Goal: Task Accomplishment & Management: Use online tool/utility

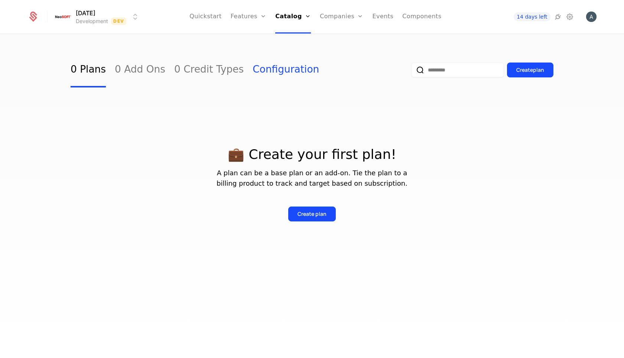
click at [263, 70] on link "Configuration" at bounding box center [286, 69] width 67 height 35
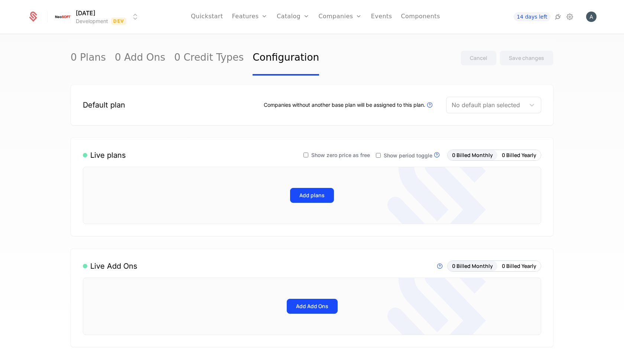
click at [113, 105] on div "Default plan" at bounding box center [104, 105] width 42 height 10
click at [591, 19] on img "Open user button" at bounding box center [592, 17] width 10 height 10
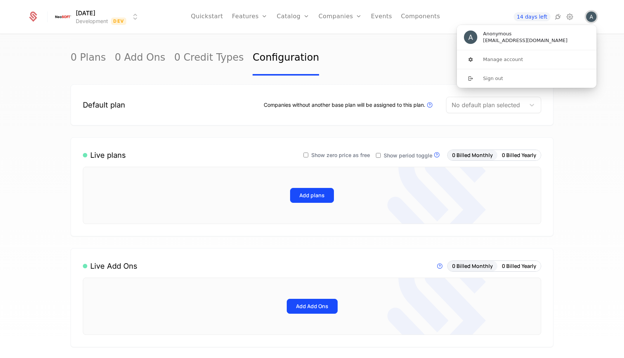
click at [591, 18] on img "Close user button" at bounding box center [592, 17] width 10 height 10
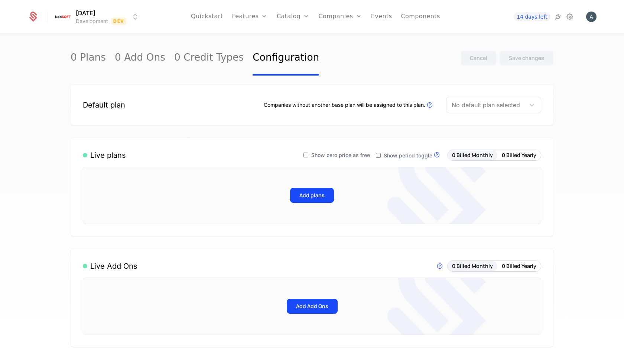
click at [476, 107] on div at bounding box center [486, 105] width 68 height 10
click at [85, 54] on link "0 Plans" at bounding box center [88, 58] width 35 height 35
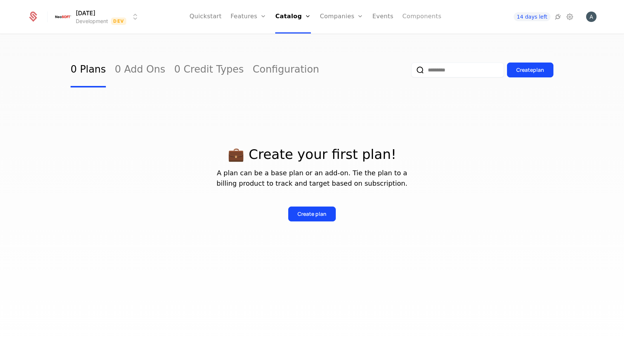
click at [413, 14] on link "Components" at bounding box center [422, 16] width 39 height 33
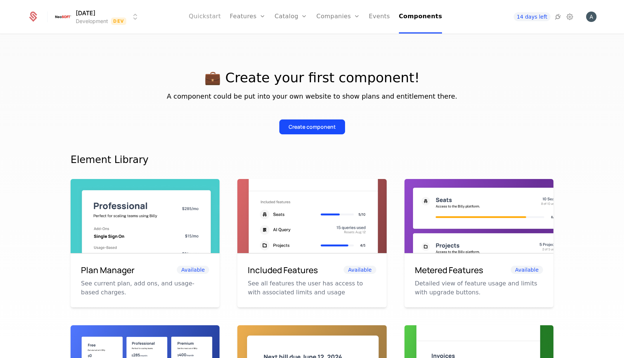
click at [221, 17] on link "Quickstart" at bounding box center [205, 16] width 32 height 33
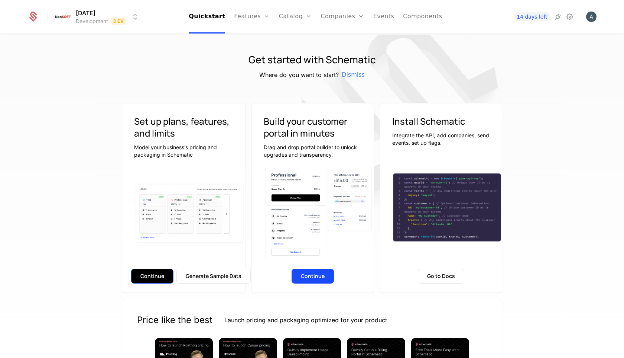
click at [162, 273] on button "Continue" at bounding box center [152, 275] width 42 height 15
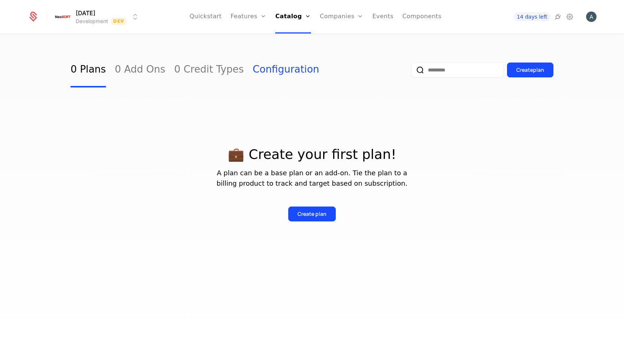
click at [264, 74] on link "Configuration" at bounding box center [286, 69] width 67 height 35
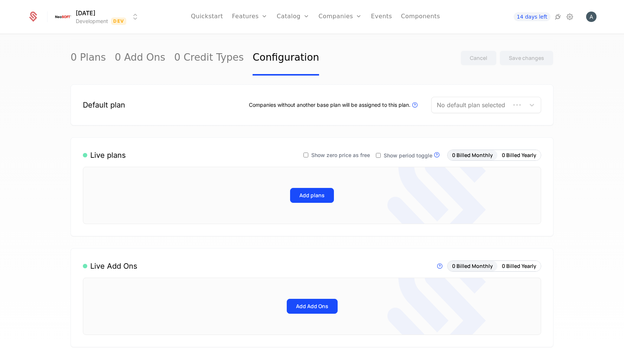
click at [200, 106] on div "Default plan Companies without another base plan will be assigned to this plan.…" at bounding box center [312, 105] width 459 height 16
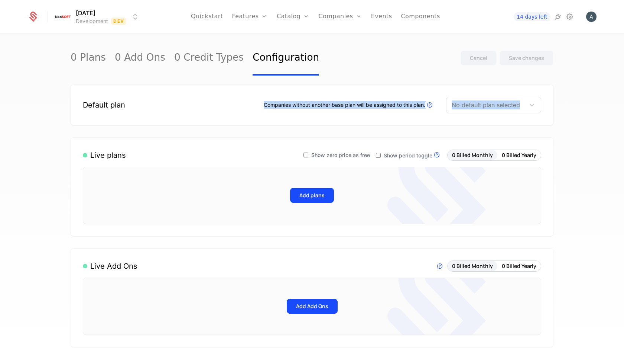
drag, startPoint x: 262, startPoint y: 105, endPoint x: 474, endPoint y: 111, distance: 211.6
click at [474, 111] on div "Companies without another base plan will be assigned to this plan. Plans that a…" at bounding box center [403, 105] width 278 height 16
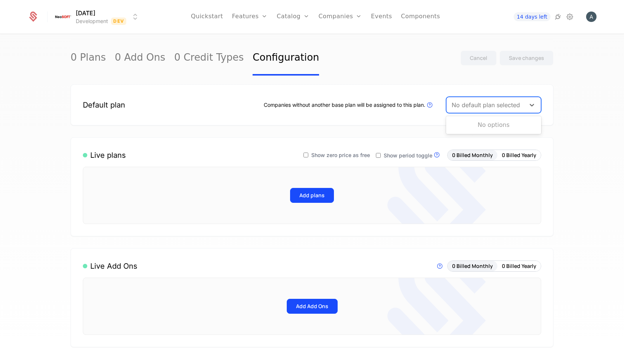
click at [501, 105] on div at bounding box center [486, 105] width 68 height 10
click at [436, 123] on div "Default plan Companies without another base plan will be assigned to this plan.…" at bounding box center [312, 104] width 483 height 41
click at [559, 18] on icon at bounding box center [558, 16] width 9 height 9
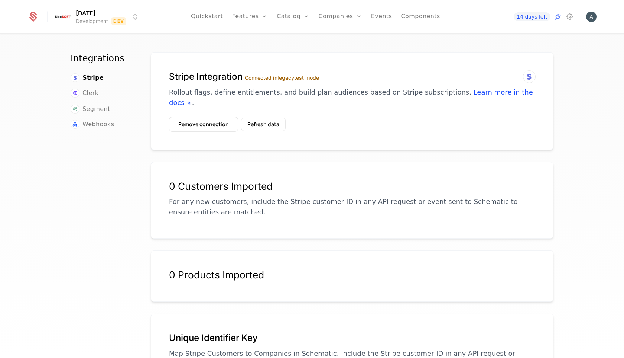
click at [529, 80] on icon at bounding box center [529, 76] width 9 height 9
click at [419, 17] on link "Components" at bounding box center [420, 16] width 39 height 33
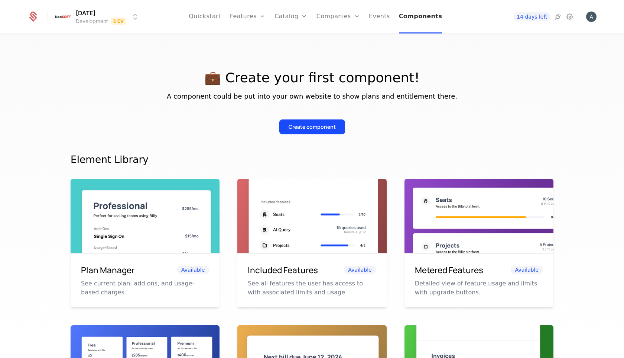
click at [411, 22] on link "Components" at bounding box center [420, 16] width 43 height 33
click at [217, 20] on link "Quickstart" at bounding box center [205, 16] width 32 height 33
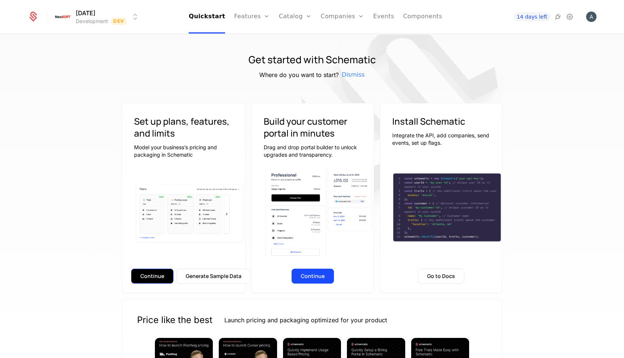
click at [150, 275] on button "Continue" at bounding box center [152, 275] width 42 height 15
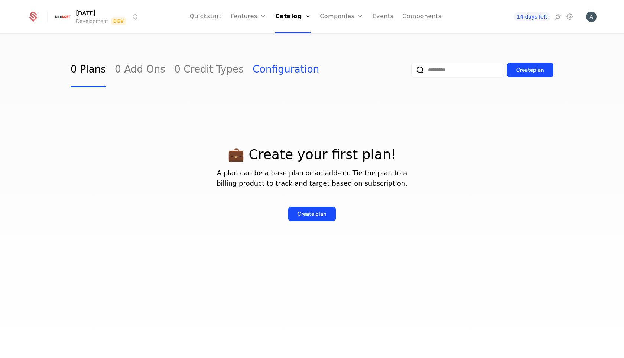
click at [266, 71] on link "Configuration" at bounding box center [286, 69] width 67 height 35
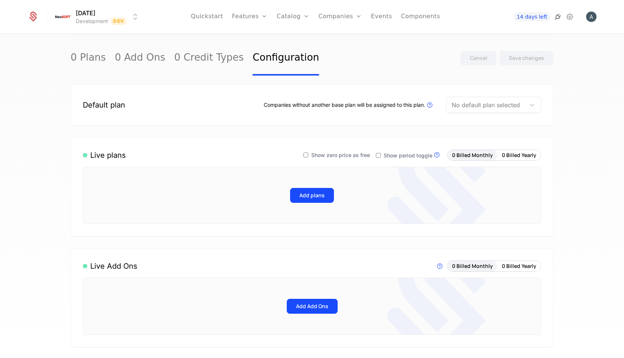
click at [556, 17] on icon at bounding box center [558, 16] width 9 height 9
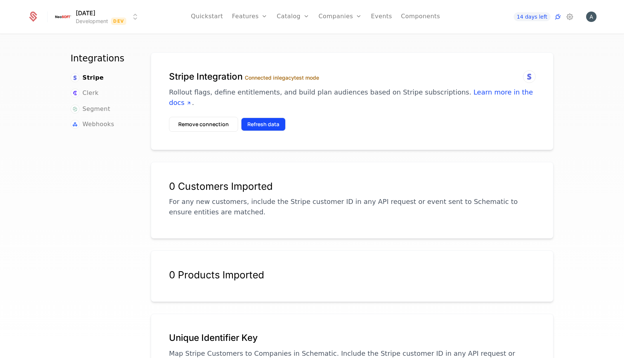
click at [267, 117] on button "Refresh data" at bounding box center [263, 123] width 45 height 13
click at [274, 117] on button "Refresh data" at bounding box center [263, 123] width 45 height 13
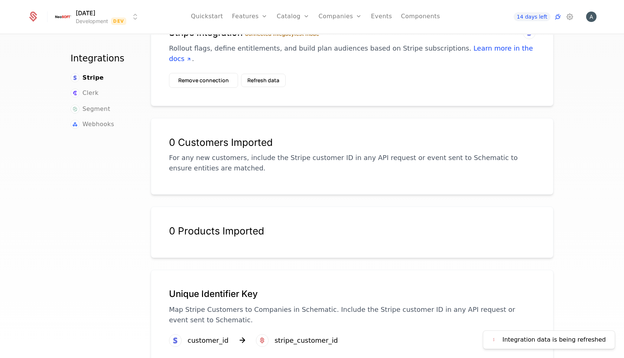
scroll to position [54, 0]
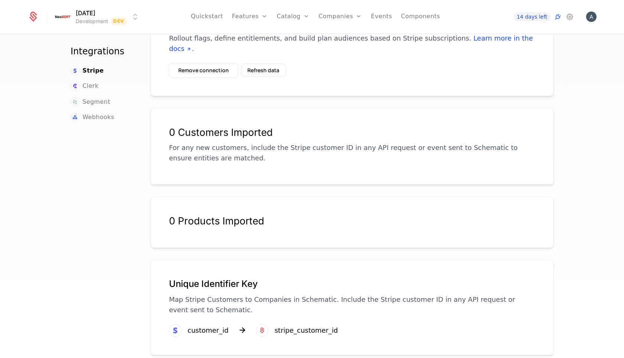
click at [238, 220] on div "0 Products Imported" at bounding box center [352, 224] width 366 height 21
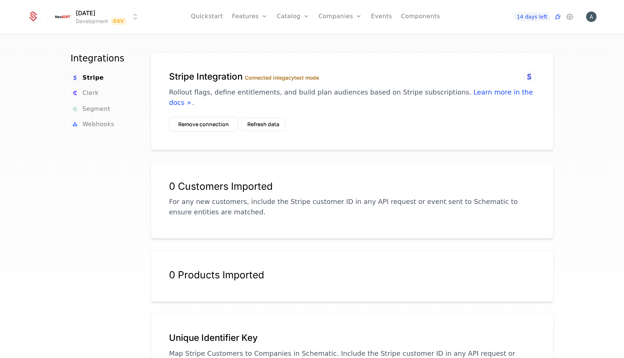
click at [313, 77] on label "Connected in legacy test mode" at bounding box center [282, 77] width 74 height 6
click at [527, 80] on icon at bounding box center [529, 76] width 9 height 9
click at [529, 76] on icon at bounding box center [529, 76] width 9 height 9
click at [215, 117] on button "Remove connection" at bounding box center [203, 124] width 69 height 15
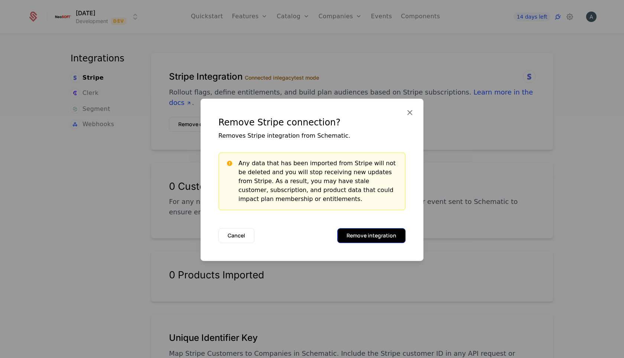
click at [361, 233] on button "Remove integration" at bounding box center [371, 235] width 68 height 15
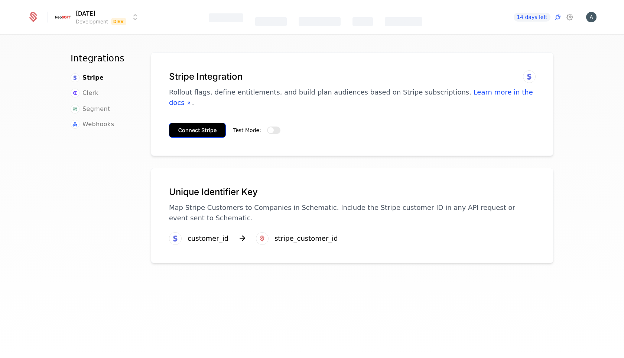
click at [197, 123] on button "Connect Stripe" at bounding box center [197, 130] width 57 height 15
click at [272, 126] on button "Test Mode:" at bounding box center [273, 129] width 13 height 7
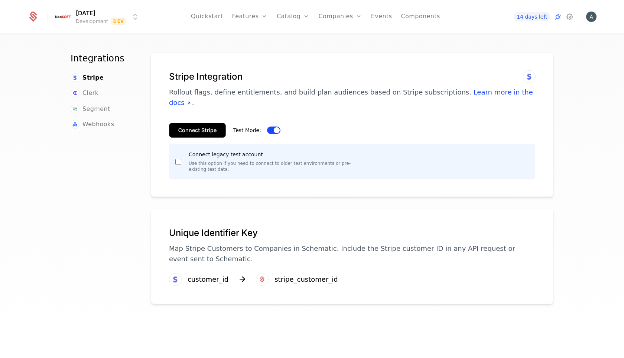
click at [198, 123] on button "Connect Stripe" at bounding box center [197, 130] width 57 height 15
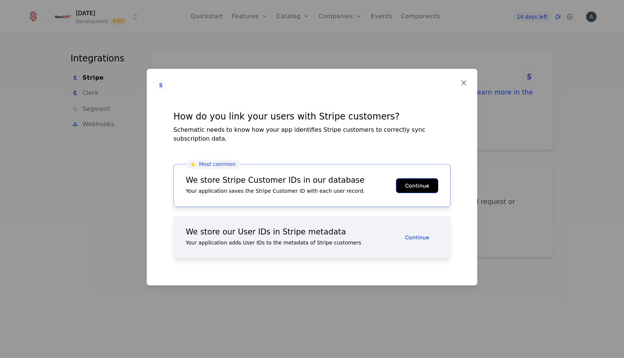
click at [417, 185] on button "Continue" at bounding box center [417, 185] width 42 height 15
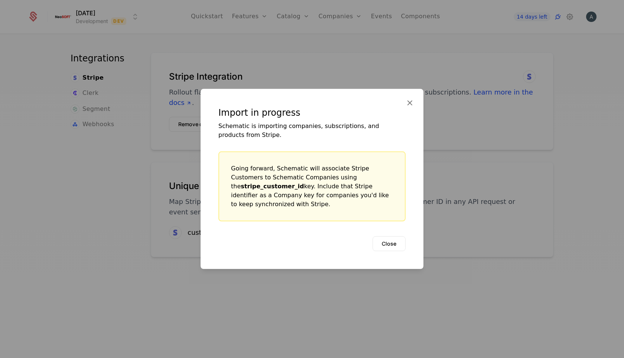
click at [304, 182] on b "stripe_customer_id" at bounding box center [272, 185] width 63 height 7
click at [407, 107] on icon at bounding box center [410, 103] width 10 height 10
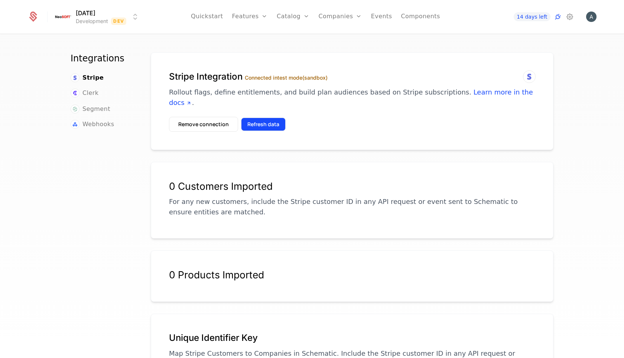
click at [277, 117] on button "Refresh data" at bounding box center [263, 123] width 45 height 13
click at [274, 117] on button "Refresh data" at bounding box center [263, 123] width 45 height 13
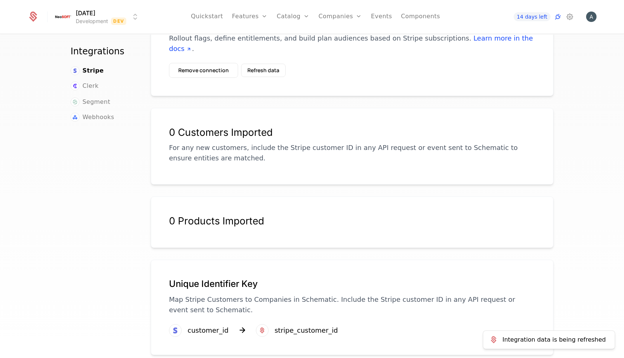
click at [300, 325] on div "stripe_customer_id" at bounding box center [307, 330] width 64 height 10
click at [290, 325] on div "stripe_customer_id" at bounding box center [307, 330] width 64 height 10
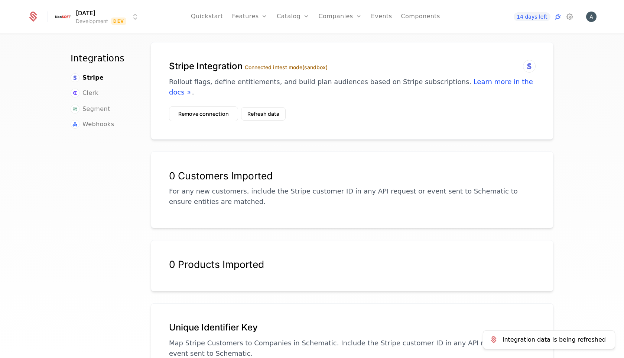
scroll to position [0, 0]
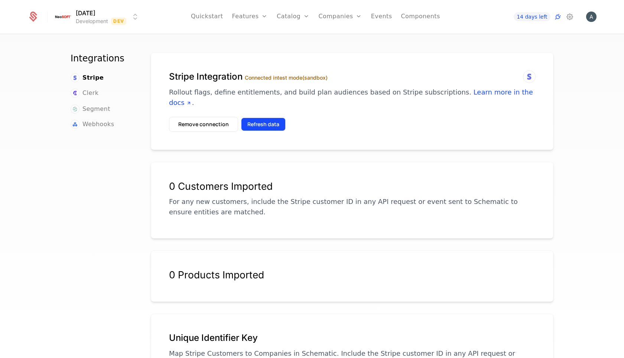
click at [254, 117] on button "Refresh data" at bounding box center [263, 123] width 45 height 13
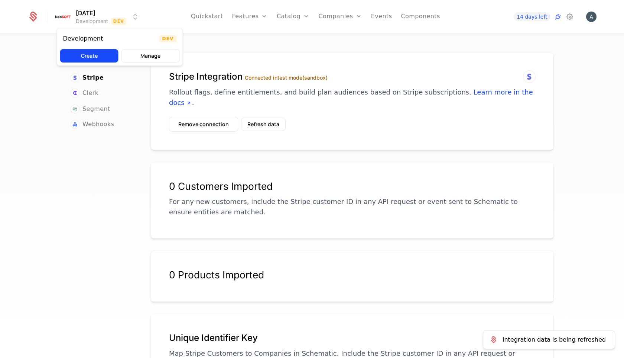
click at [138, 20] on html "Wednesday Development Dev Quickstart Features Features Flags Catalog Plans Add …" at bounding box center [312, 179] width 624 height 358
click at [342, 112] on html "Wednesday Development Dev Quickstart Features Features Flags Catalog Plans Add …" at bounding box center [312, 179] width 624 height 358
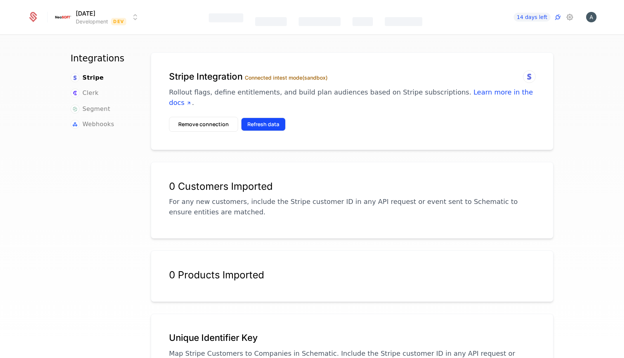
click at [255, 117] on button "Refresh data" at bounding box center [263, 123] width 45 height 13
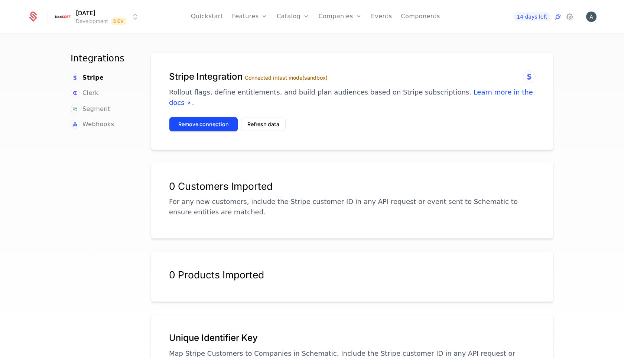
click at [227, 117] on button "Remove connection" at bounding box center [203, 124] width 69 height 15
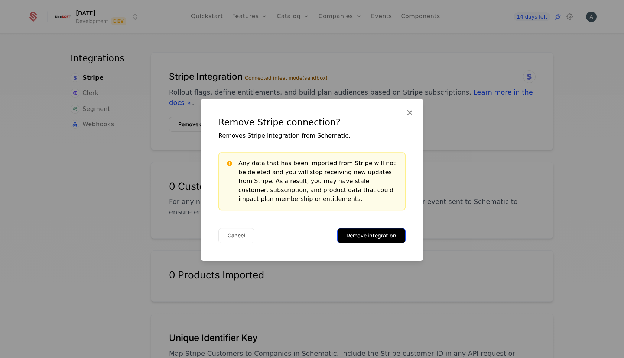
click at [365, 236] on button "Remove integration" at bounding box center [371, 235] width 68 height 15
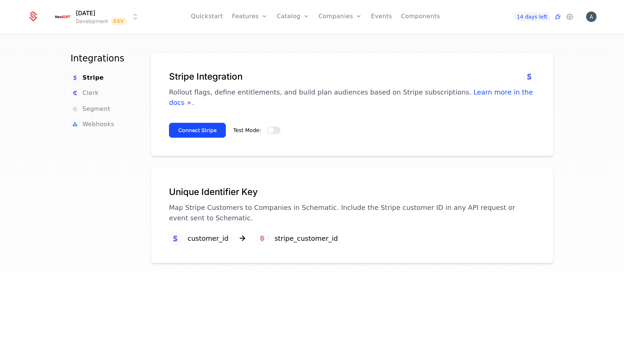
click at [277, 126] on button "Test Mode:" at bounding box center [273, 129] width 13 height 7
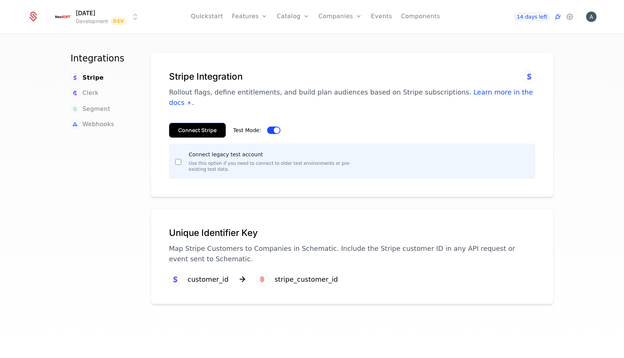
click at [203, 123] on button "Connect Stripe" at bounding box center [197, 130] width 57 height 15
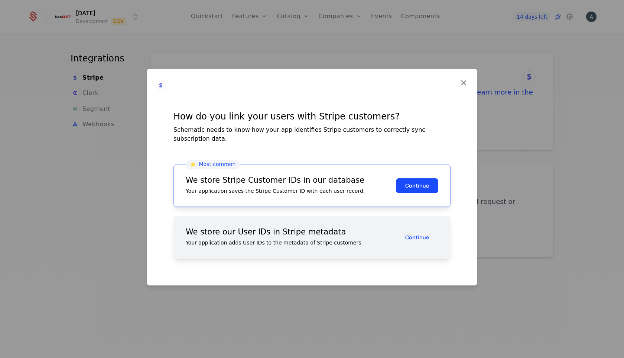
click at [365, 228] on div "We store our User IDs in Stripe metadata" at bounding box center [291, 232] width 210 height 8
click at [332, 228] on div "We store our User IDs in Stripe metadata" at bounding box center [291, 232] width 210 height 8
click at [424, 184] on button "Continue" at bounding box center [417, 185] width 42 height 15
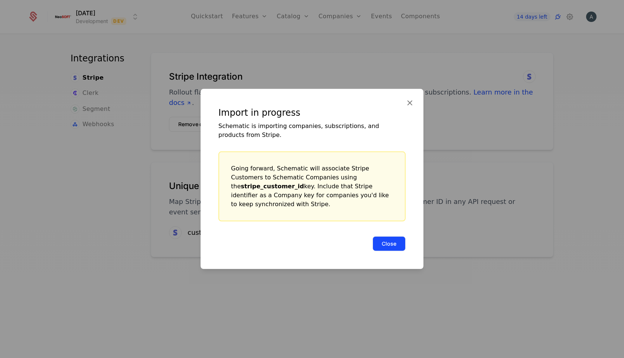
click at [394, 236] on button "Close" at bounding box center [389, 243] width 33 height 15
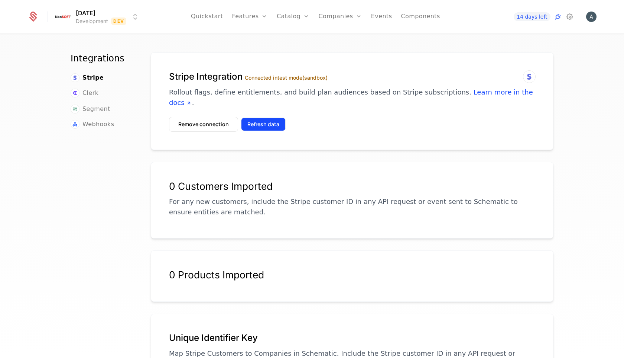
click at [277, 117] on button "Refresh data" at bounding box center [263, 123] width 45 height 13
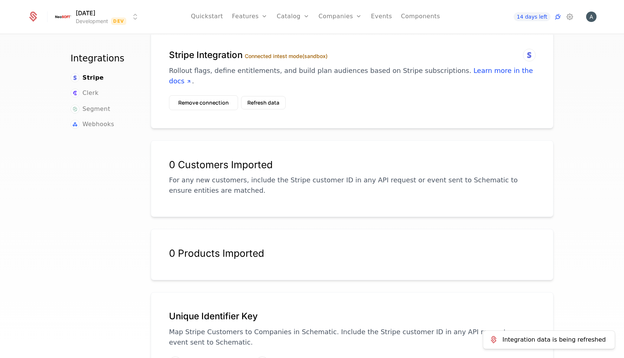
scroll to position [20, 0]
